Goal: Communication & Community: Answer question/provide support

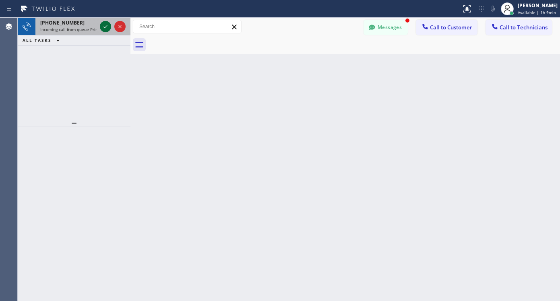
click at [102, 27] on icon at bounding box center [106, 27] width 10 height 10
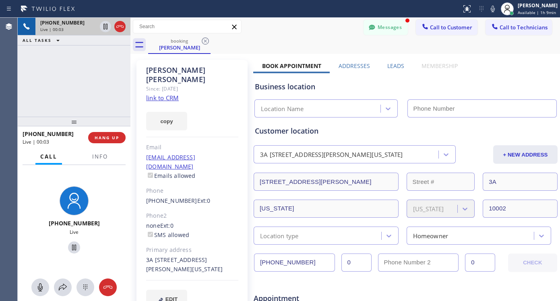
type input "[PHONE_NUMBER]"
click at [163, 94] on link "link to CRM" at bounding box center [162, 98] width 33 height 8
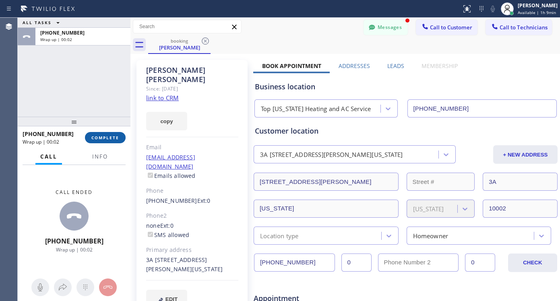
click at [105, 139] on span "COMPLETE" at bounding box center [105, 138] width 28 height 6
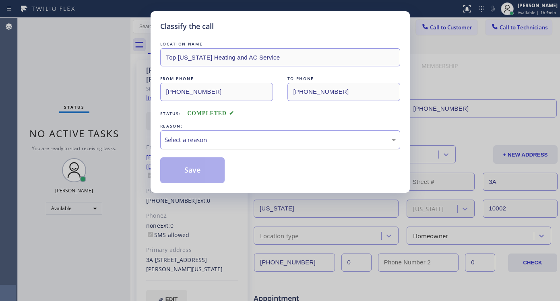
click at [203, 138] on div "Select a reason" at bounding box center [280, 139] width 231 height 9
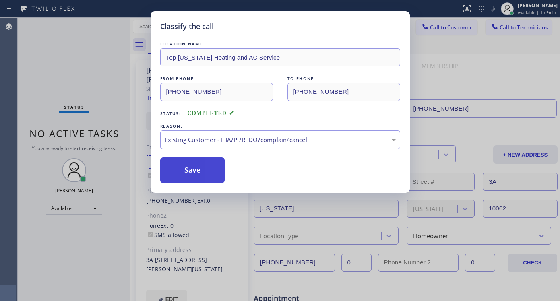
click at [207, 172] on button "Save" at bounding box center [192, 170] width 65 height 26
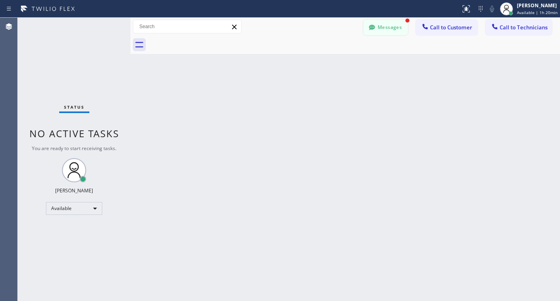
click at [381, 30] on button "Messages" at bounding box center [385, 27] width 44 height 15
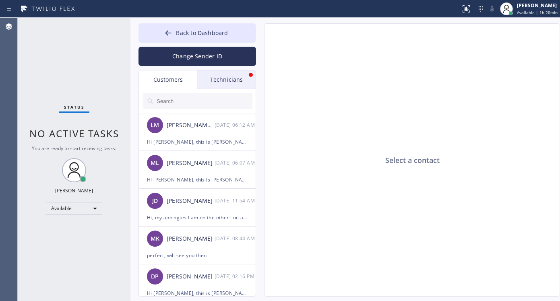
click at [207, 85] on div "Technicians" at bounding box center [226, 79] width 58 height 19
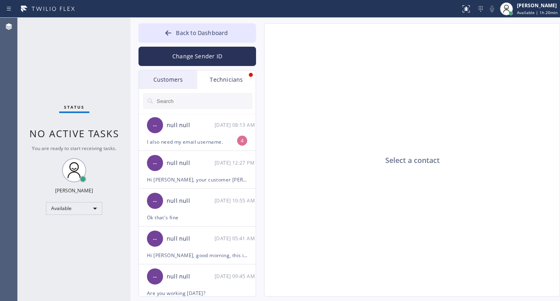
click at [210, 104] on input "text" at bounding box center [204, 101] width 97 height 16
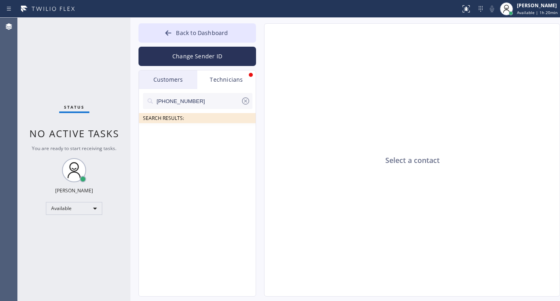
drag, startPoint x: 207, startPoint y: 105, endPoint x: 129, endPoint y: 100, distance: 77.9
click at [138, 102] on div "Back to Dashboard Change Sender ID Customers Technicians [PERSON_NAME] Mr [DATE…" at bounding box center [344, 159] width 429 height 283
paste input "347) 348-9948"
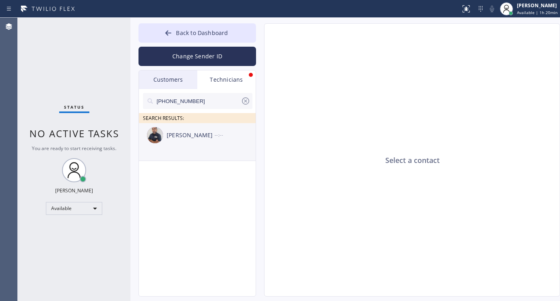
type input "[PHONE_NUMBER]"
click at [190, 139] on div "[PERSON_NAME]" at bounding box center [191, 135] width 48 height 9
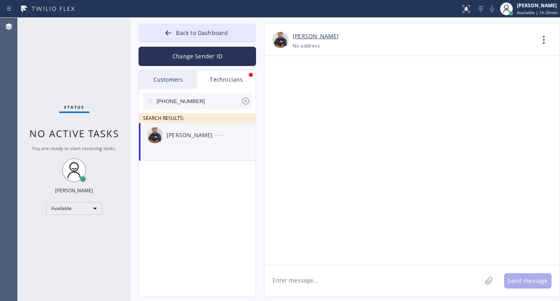
click at [336, 288] on textarea at bounding box center [372, 280] width 217 height 31
paste textarea "Hi @[PERSON_NAME] your appointment for [DATE] at 10-1 has ben cancelled."
click at [285, 281] on textarea "Hi @[PERSON_NAME] your appointment for [DATE] at 10-1 has ben cancelled." at bounding box center [379, 280] width 231 height 31
click at [406, 280] on textarea "Hi [PERSON_NAME] your appointment for [DATE] at 10-1 has ben cancelled." at bounding box center [379, 280] width 231 height 31
type textarea "Hi [PERSON_NAME] your appointment for [DATE] at 10-1 has been cancelled."
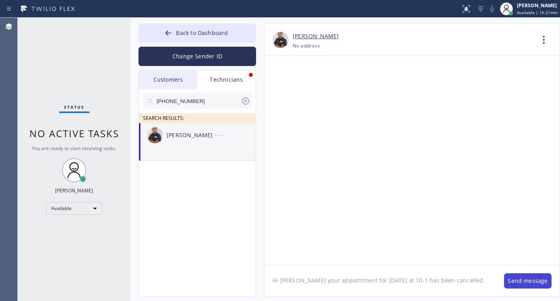
click at [513, 282] on button "Send message" at bounding box center [527, 280] width 47 height 15
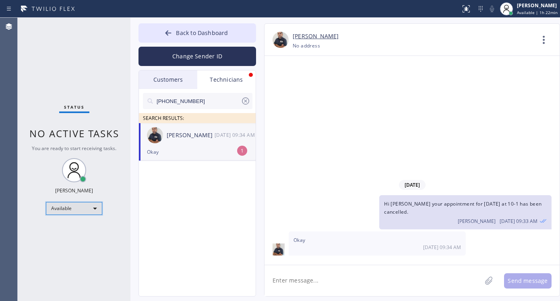
click at [93, 205] on div "Available" at bounding box center [74, 208] width 56 height 13
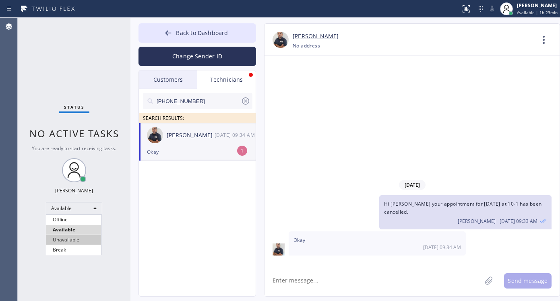
drag, startPoint x: 74, startPoint y: 237, endPoint x: 113, endPoint y: 194, distance: 58.4
click at [74, 238] on li "Unavailable" at bounding box center [73, 240] width 55 height 10
click at [177, 30] on span "Back to Dashboard" at bounding box center [202, 33] width 52 height 8
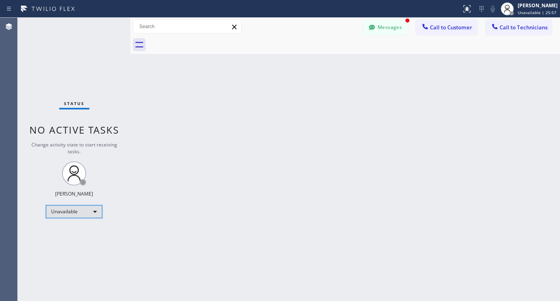
click at [93, 211] on div "Unavailable" at bounding box center [74, 211] width 56 height 13
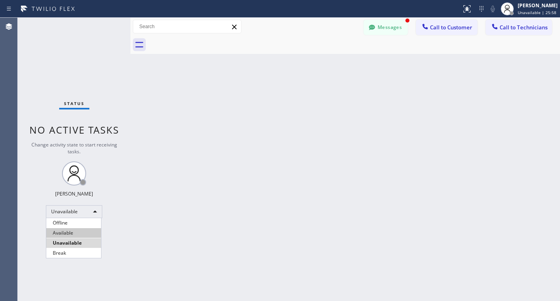
click at [74, 237] on li "Available" at bounding box center [73, 233] width 55 height 10
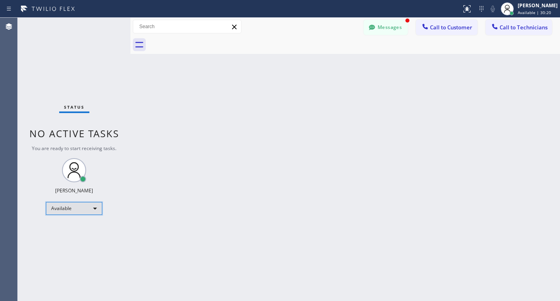
click at [51, 205] on div "Available" at bounding box center [74, 208] width 56 height 13
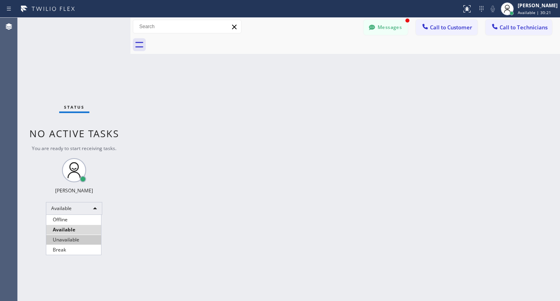
click at [63, 240] on li "Unavailable" at bounding box center [73, 240] width 55 height 10
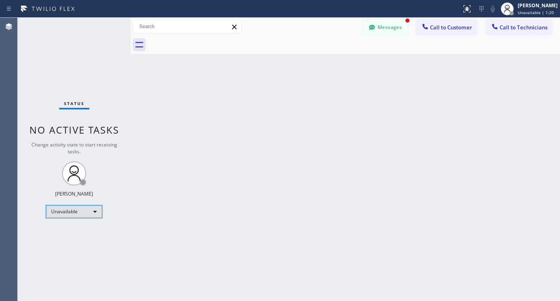
click at [93, 215] on div "Unavailable" at bounding box center [74, 211] width 56 height 13
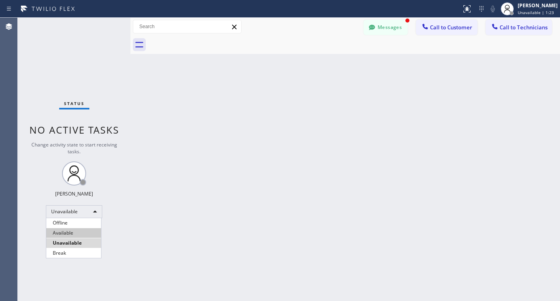
click at [65, 233] on li "Available" at bounding box center [73, 233] width 55 height 10
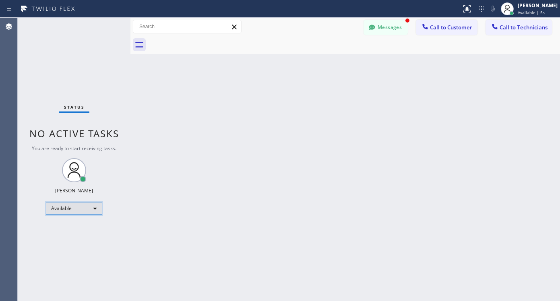
click at [70, 214] on div "Available" at bounding box center [74, 208] width 56 height 13
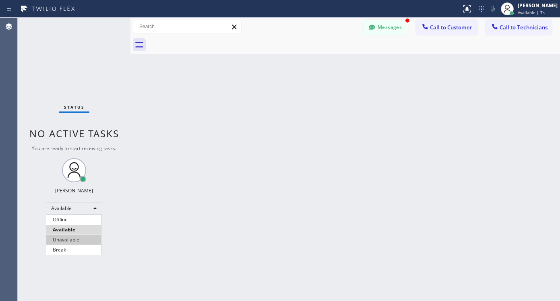
click at [70, 235] on li "Unavailable" at bounding box center [73, 240] width 55 height 10
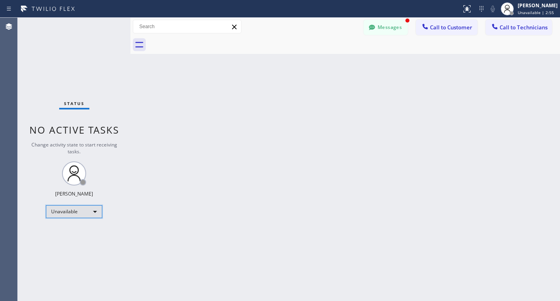
click at [74, 213] on div "Unavailable" at bounding box center [74, 211] width 56 height 13
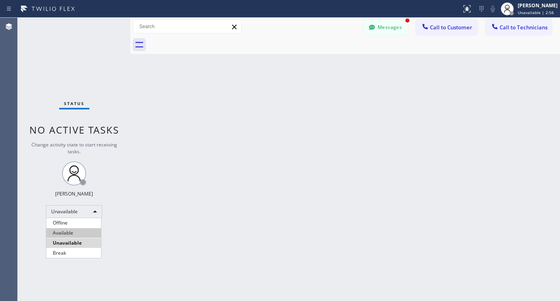
click at [72, 235] on li "Available" at bounding box center [73, 233] width 55 height 10
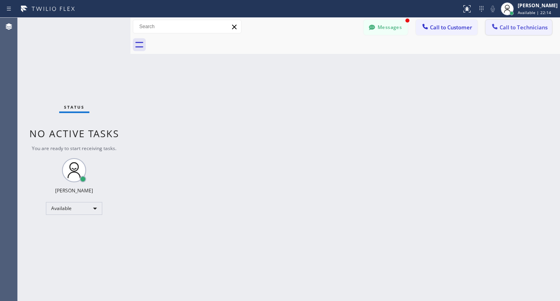
click at [503, 32] on button "Call to Technicians" at bounding box center [518, 27] width 66 height 15
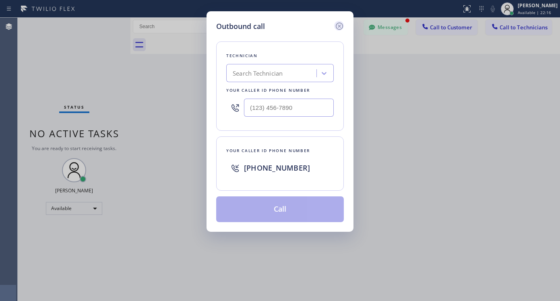
click at [338, 28] on icon at bounding box center [339, 26] width 10 height 10
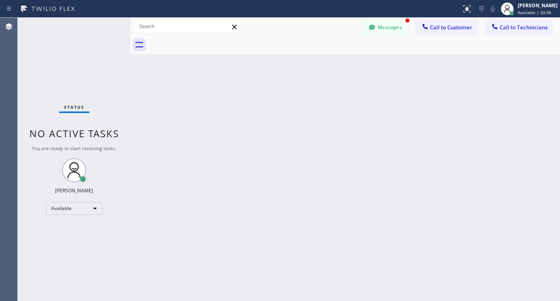
click at [92, 215] on div "Status No active tasks You are ready to start receiving tasks. Lyra Lauderez Av…" at bounding box center [74, 159] width 113 height 283
click at [528, 25] on span "Call to Technicians" at bounding box center [523, 27] width 48 height 7
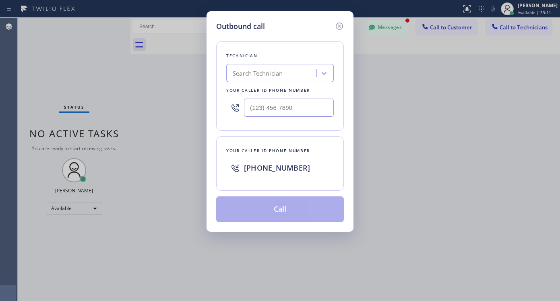
click at [278, 70] on div "Search Technician" at bounding box center [258, 73] width 50 height 9
type input "[PERSON_NAME]"
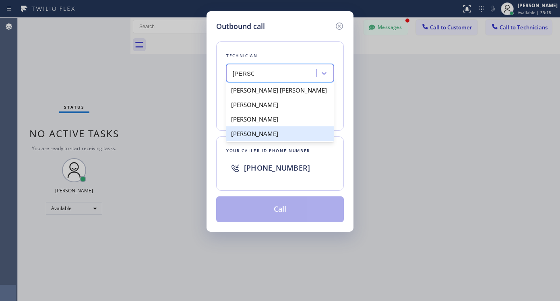
click at [253, 135] on div "[PERSON_NAME]" at bounding box center [279, 133] width 107 height 14
type input "[PHONE_NUMBER]"
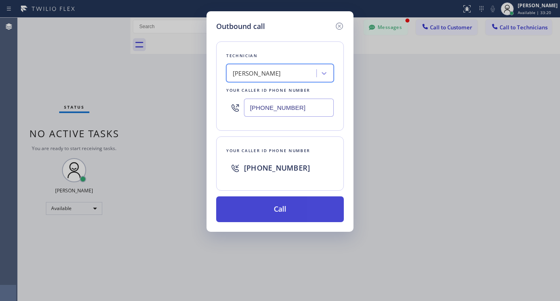
click at [264, 203] on button "Call" at bounding box center [280, 209] width 128 height 26
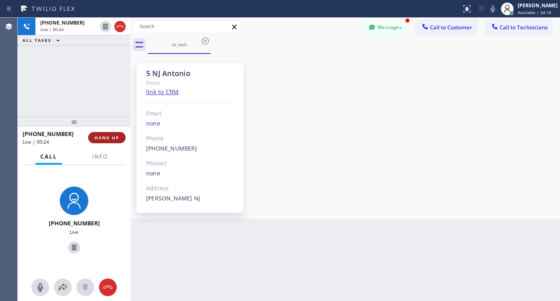
click at [105, 142] on button "HANG UP" at bounding box center [106, 137] width 37 height 11
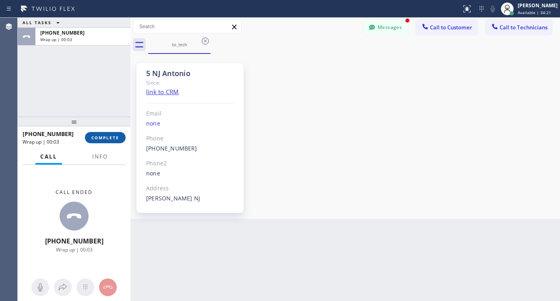
click at [113, 136] on span "COMPLETE" at bounding box center [105, 138] width 28 height 6
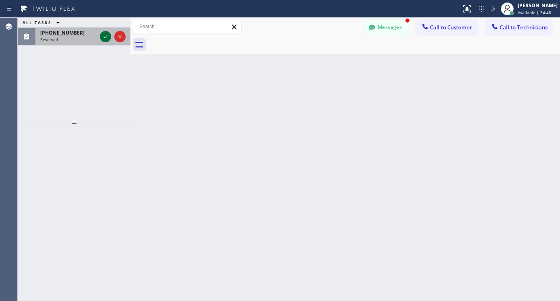
click at [105, 38] on icon at bounding box center [106, 37] width 10 height 10
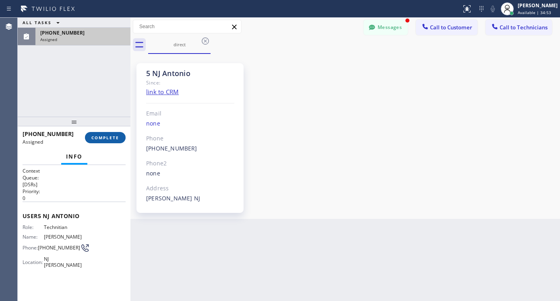
click at [105, 138] on span "COMPLETE" at bounding box center [105, 138] width 28 height 6
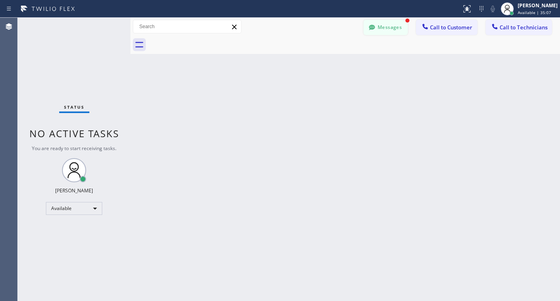
click at [381, 22] on button "Messages" at bounding box center [385, 27] width 44 height 15
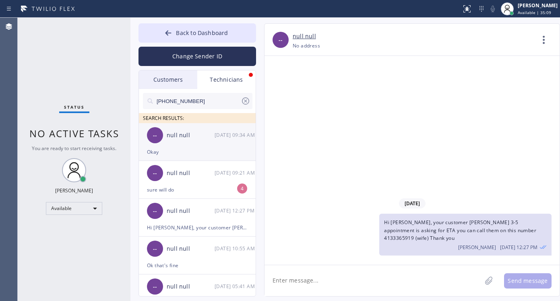
click at [201, 138] on div "null null" at bounding box center [191, 135] width 48 height 9
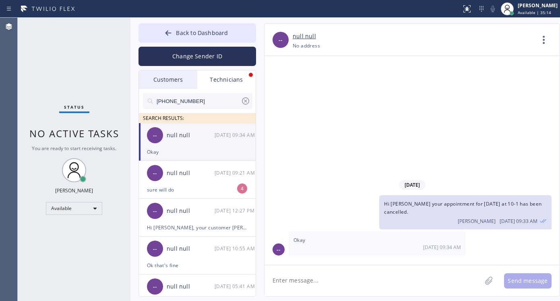
click at [242, 102] on icon at bounding box center [246, 101] width 10 height 10
click at [213, 103] on input "text" at bounding box center [204, 101] width 97 height 16
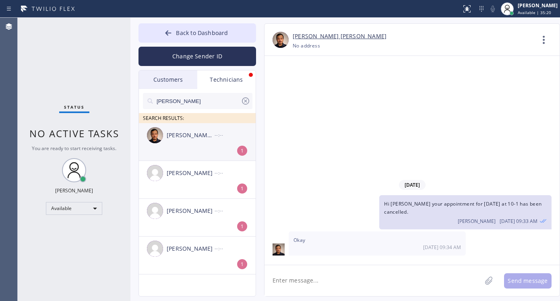
type input "[PERSON_NAME]"
click at [191, 137] on div "[PERSON_NAME] [PERSON_NAME]" at bounding box center [191, 135] width 48 height 9
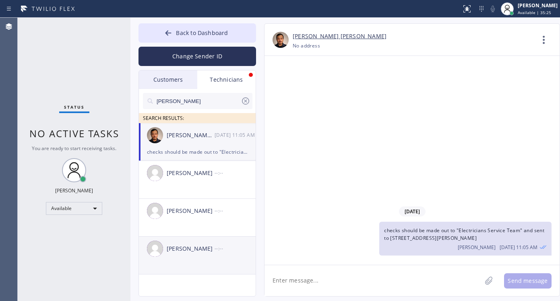
click at [187, 242] on div "[PERSON_NAME] --:--" at bounding box center [198, 249] width 118 height 24
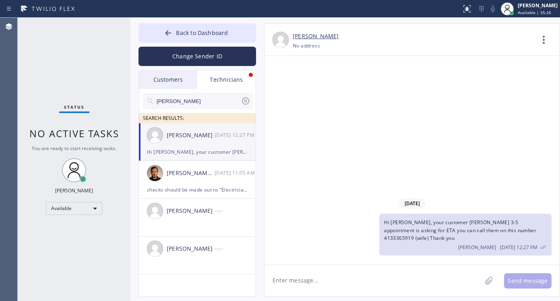
click at [318, 287] on textarea at bounding box center [372, 280] width 217 height 31
type textarea "v"
paste textarea "Hi [PERSON_NAME], I have assigned job for tomorow 9-12"
click at [378, 280] on textarea "Hi [PERSON_NAME], I have assigned job for tomorow 9-12" at bounding box center [379, 280] width 231 height 31
click at [384, 282] on textarea "Hi [PERSON_NAME], I have assigned job for tomorow 9-12" at bounding box center [379, 280] width 231 height 31
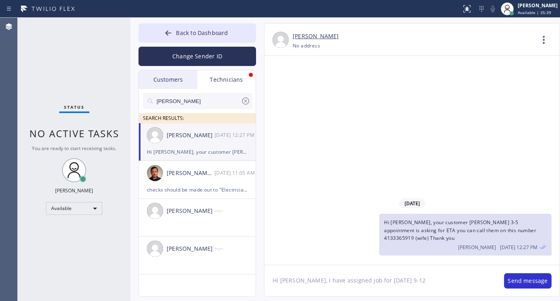
click at [428, 286] on textarea "Hi [PERSON_NAME], I have assigned job for [DATE] 9-12" at bounding box center [379, 280] width 231 height 31
type textarea "Hi [PERSON_NAME], I have assigned job for [DATE] 9-12"
click at [519, 276] on button "Send message" at bounding box center [527, 280] width 47 height 15
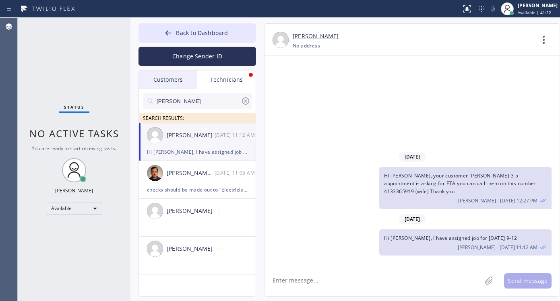
click at [187, 102] on input "[PERSON_NAME]" at bounding box center [198, 101] width 85 height 16
click at [248, 100] on icon at bounding box center [246, 101] width 10 height 10
click at [220, 102] on input "text" at bounding box center [204, 101] width 97 height 16
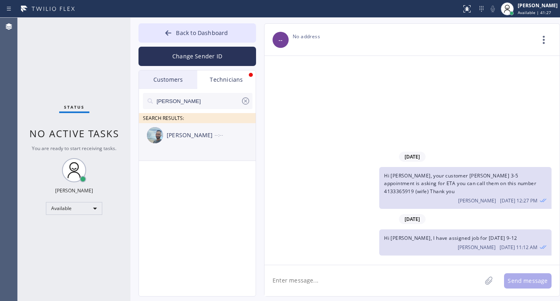
type input "[PERSON_NAME]"
click at [190, 148] on li "[PERSON_NAME] --:--" at bounding box center [198, 142] width 118 height 38
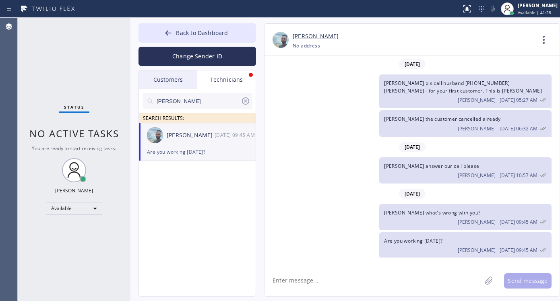
scroll to position [3, 0]
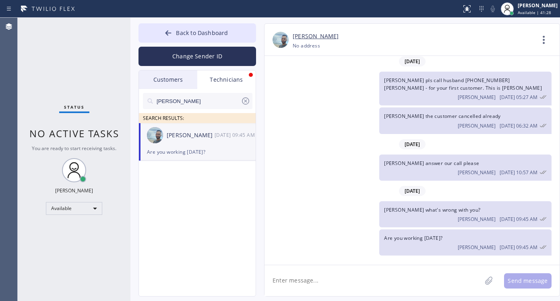
click at [350, 277] on textarea at bounding box center [372, 280] width 217 height 31
click at [324, 282] on textarea "Hey [PERSON_NAME], your custmer from [DATE]" at bounding box center [379, 280] width 231 height 31
click at [386, 282] on textarea "Hey [PERSON_NAME], your customer from [DATE]" at bounding box center [379, 280] width 231 height 31
paste textarea "[PERSON_NAME]"
click at [383, 280] on textarea "Hey [PERSON_NAME], your customer from [DATE] [PERSON_NAME]" at bounding box center [379, 280] width 231 height 31
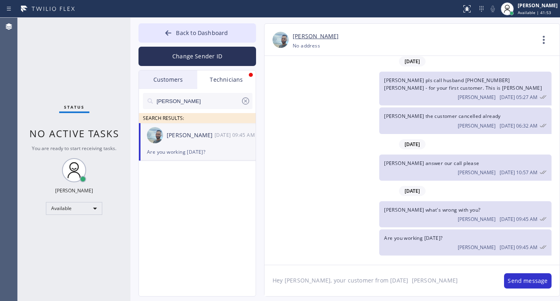
click at [415, 277] on textarea "Hey [PERSON_NAME], your customer from [DATE] [PERSON_NAME]" at bounding box center [379, 280] width 231 height 31
click at [478, 277] on textarea "Hey [PERSON_NAME], your customer from [DATE] [PERSON_NAME], called nad wanted y…" at bounding box center [379, 280] width 231 height 31
click at [346, 294] on textarea "Hey [PERSON_NAME], your customer from [DATE] [PERSON_NAME], called nad wanted y…" at bounding box center [379, 280] width 231 height 31
paste textarea "he noticed that the door [PERSON_NAME] is no longer working, maybe there are li…"
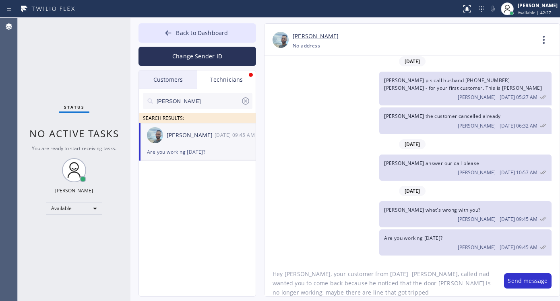
click at [335, 284] on textarea "Hey [PERSON_NAME], your customer from [DATE] [PERSON_NAME], called nad wanted y…" at bounding box center [379, 280] width 231 height 31
click at [373, 294] on textarea "Hey [PERSON_NAME], your customer from [DATE] [PERSON_NAME], called nad wanted y…" at bounding box center [379, 280] width 231 height 31
click at [328, 285] on textarea "Hey [PERSON_NAME], your customer from [DATE] [PERSON_NAME], called nad wanted y…" at bounding box center [379, 280] width 231 height 31
click at [373, 293] on textarea "Hey [PERSON_NAME], your customer from [DATE] [PERSON_NAME], called nad wanted y…" at bounding box center [379, 280] width 231 height 31
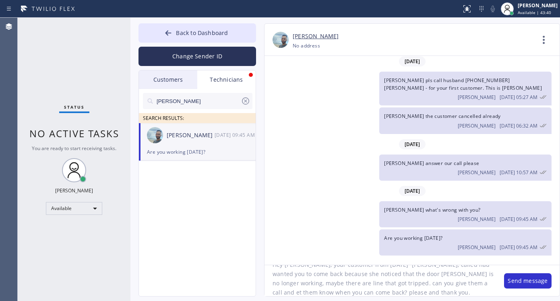
click at [396, 295] on textarea "Hey [PERSON_NAME], your customer from [DATE] [PERSON_NAME], called nad wanted y…" at bounding box center [379, 280] width 231 height 31
click at [433, 283] on textarea "Hey [PERSON_NAME], your customer from [DATE] [PERSON_NAME], called nad wanted y…" at bounding box center [379, 280] width 231 height 31
type textarea "Hey [PERSON_NAME], your customer from [DATE] [PERSON_NAME], called nad wanted y…"
click at [531, 282] on button "Send message" at bounding box center [527, 280] width 47 height 15
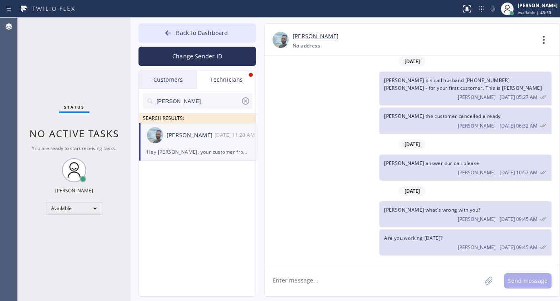
scroll to position [80, 0]
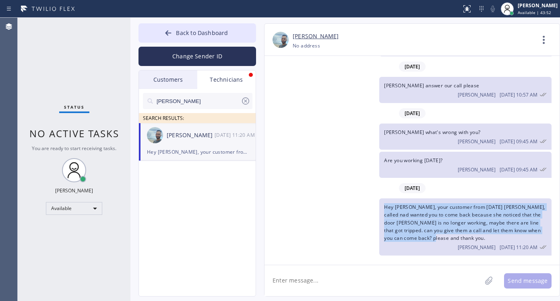
drag, startPoint x: 384, startPoint y: 205, endPoint x: 443, endPoint y: 240, distance: 69.3
click at [443, 240] on div "Hey [PERSON_NAME], your customer from [DATE] [PERSON_NAME], called nad wanted y…" at bounding box center [465, 226] width 172 height 57
copy span "Hey [PERSON_NAME], your customer from [DATE] [PERSON_NAME], called nad wanted y…"
click at [172, 81] on div "Customers" at bounding box center [168, 79] width 58 height 19
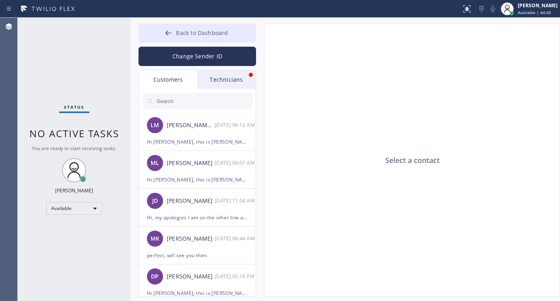
click at [169, 29] on icon at bounding box center [168, 33] width 8 height 8
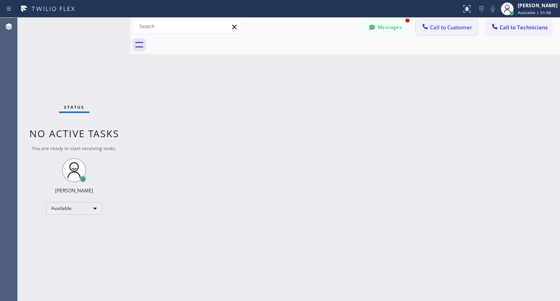
click at [445, 30] on span "Call to Customer" at bounding box center [451, 27] width 42 height 7
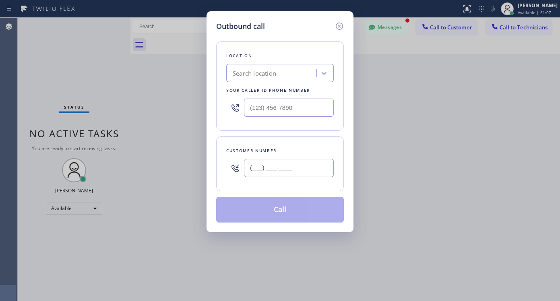
click at [301, 174] on input "(___) ___-____" at bounding box center [289, 168] width 90 height 18
paste input "973) 356-7877"
type input "[PHONE_NUMBER]"
click at [280, 75] on div "Search location" at bounding box center [273, 73] width 88 height 14
paste input "Electricians Service SW FWD"
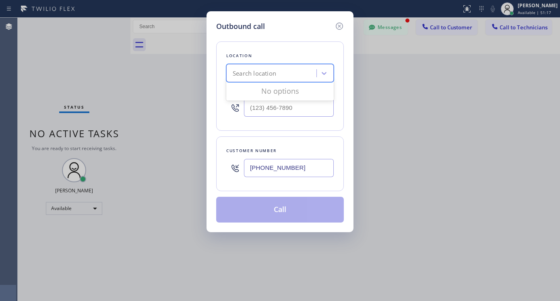
type input "Electricians Service SW FWD"
click at [264, 89] on div "Electricians Service SW FWD" at bounding box center [279, 90] width 107 height 14
type input "[PHONE_NUMBER]"
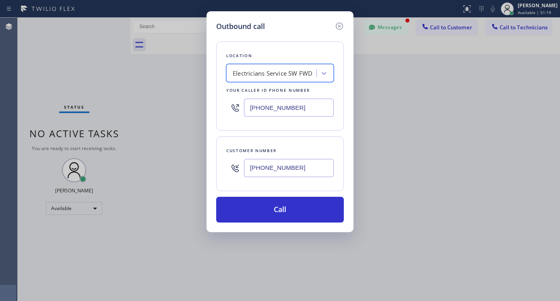
scroll to position [0, 0]
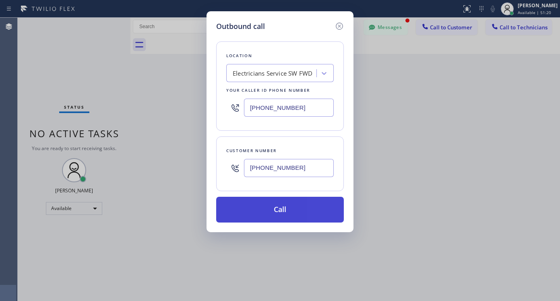
click at [262, 206] on button "Call" at bounding box center [280, 210] width 128 height 26
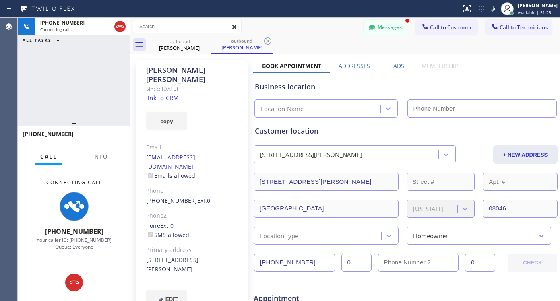
type input "[PHONE_NUMBER]"
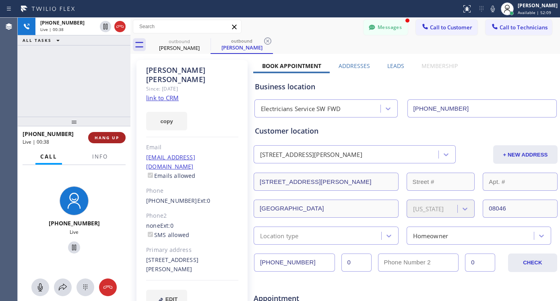
click at [111, 140] on span "HANG UP" at bounding box center [107, 138] width 25 height 6
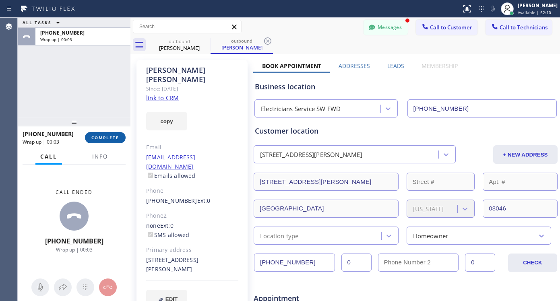
click at [111, 137] on span "COMPLETE" at bounding box center [105, 138] width 28 height 6
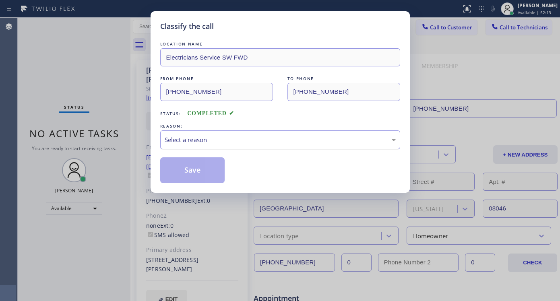
click at [326, 139] on div "Select a reason" at bounding box center [280, 139] width 231 height 9
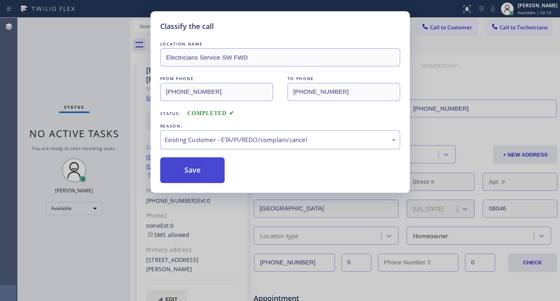
click at [202, 174] on button "Save" at bounding box center [192, 170] width 65 height 26
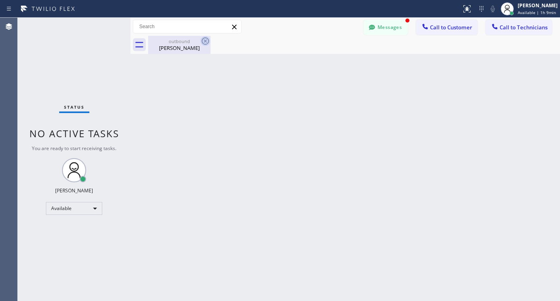
click at [206, 39] on icon at bounding box center [205, 41] width 10 height 10
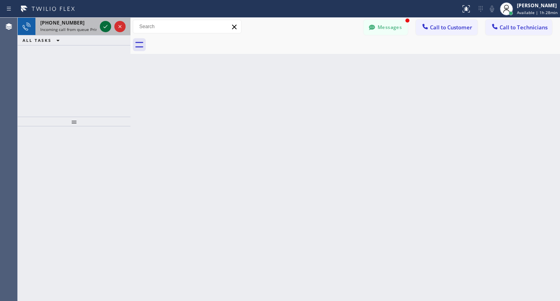
click at [106, 28] on icon at bounding box center [106, 27] width 10 height 10
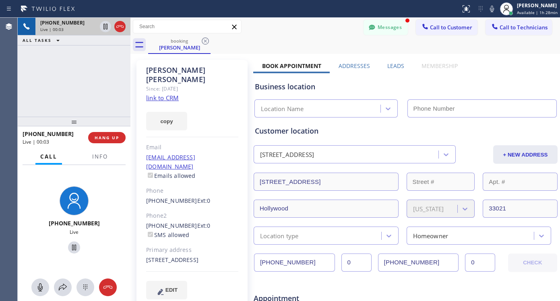
type input "[PHONE_NUMBER]"
click at [168, 94] on link "link to CRM" at bounding box center [162, 98] width 33 height 8
click at [72, 244] on icon at bounding box center [74, 248] width 10 height 10
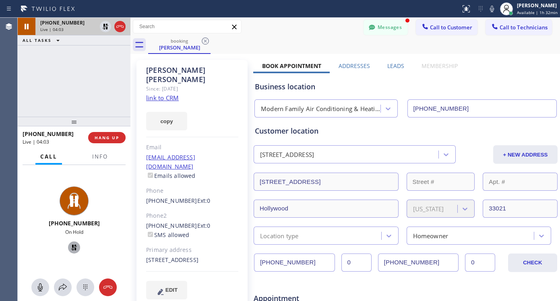
click at [71, 247] on icon at bounding box center [74, 248] width 6 height 6
drag, startPoint x: 106, startPoint y: 141, endPoint x: 80, endPoint y: 147, distance: 26.5
click at [106, 141] on button "HANG UP" at bounding box center [106, 137] width 37 height 11
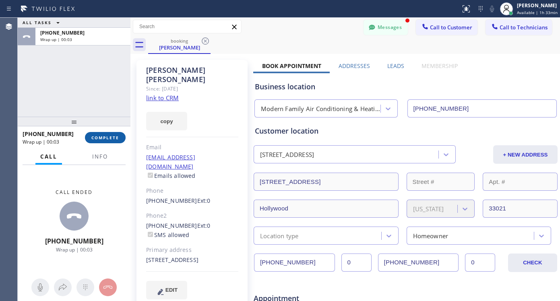
click at [108, 140] on span "COMPLETE" at bounding box center [105, 138] width 28 height 6
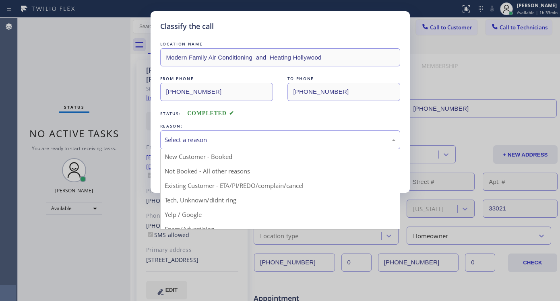
click at [238, 139] on div "Select a reason" at bounding box center [280, 139] width 231 height 9
drag, startPoint x: 218, startPoint y: 186, endPoint x: 196, endPoint y: 183, distance: 21.8
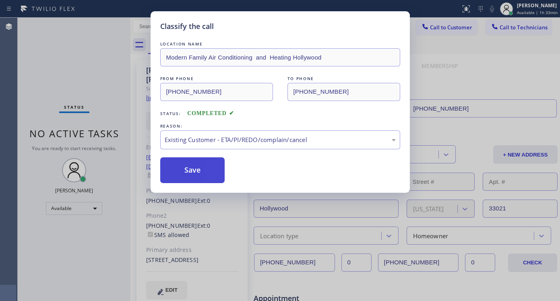
click at [178, 172] on button "Save" at bounding box center [192, 170] width 65 height 26
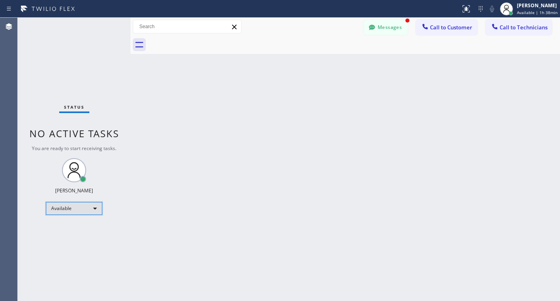
click at [59, 211] on div "Available" at bounding box center [74, 208] width 56 height 13
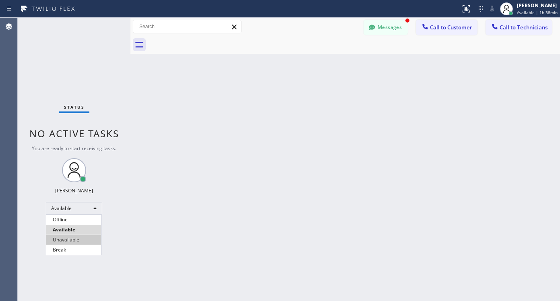
click at [64, 239] on li "Unavailable" at bounding box center [73, 240] width 55 height 10
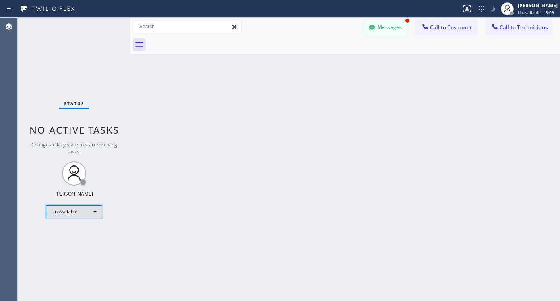
click at [84, 212] on div "Unavailable" at bounding box center [74, 211] width 56 height 13
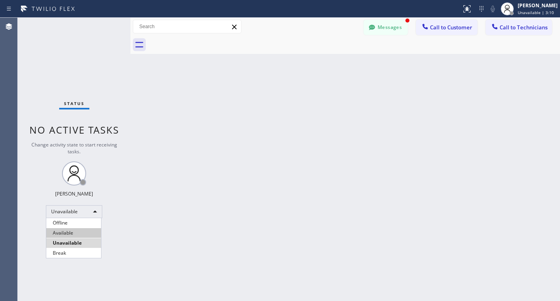
click at [72, 233] on li "Available" at bounding box center [73, 233] width 55 height 10
